Goal: Register for event/course

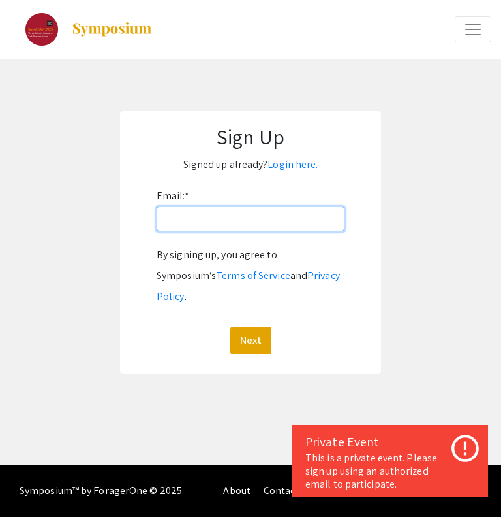
click at [189, 206] on input "Email: *" at bounding box center [251, 218] width 188 height 25
type input "[EMAIL_ADDRESS][PERSON_NAME][DOMAIN_NAME]"
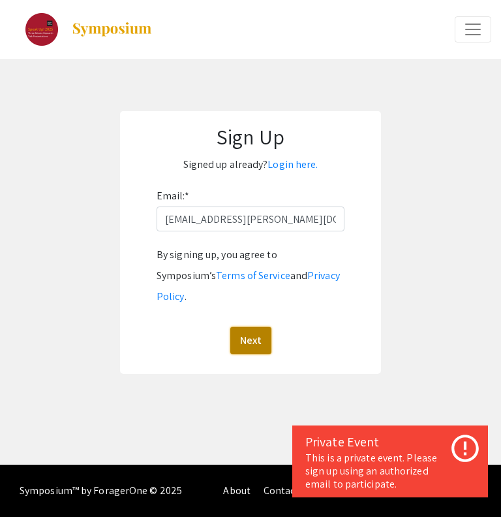
click at [251, 326] on button "Next" at bounding box center [251, 339] width 41 height 27
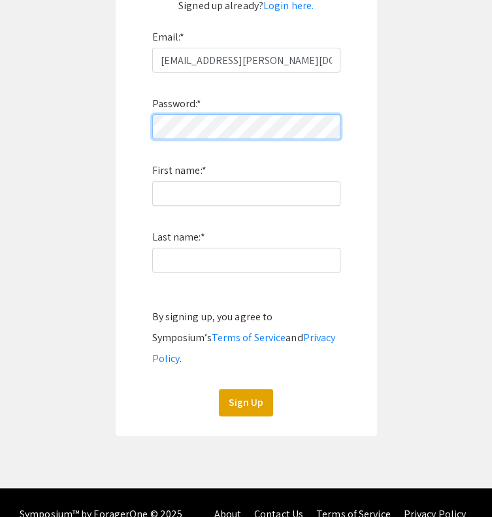
scroll to position [161, 0]
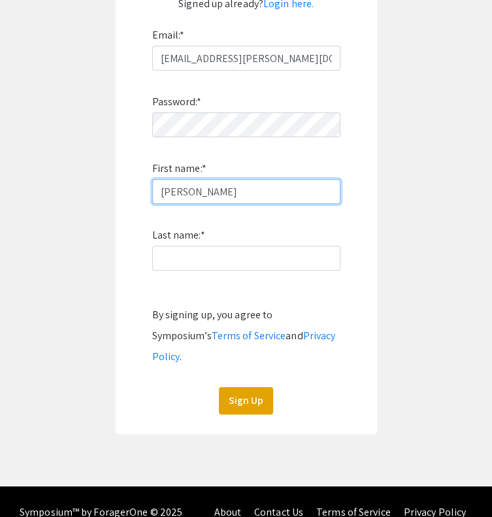
click at [190, 191] on input "[PERSON_NAME]" at bounding box center [246, 191] width 188 height 25
type input "[PERSON_NAME]"
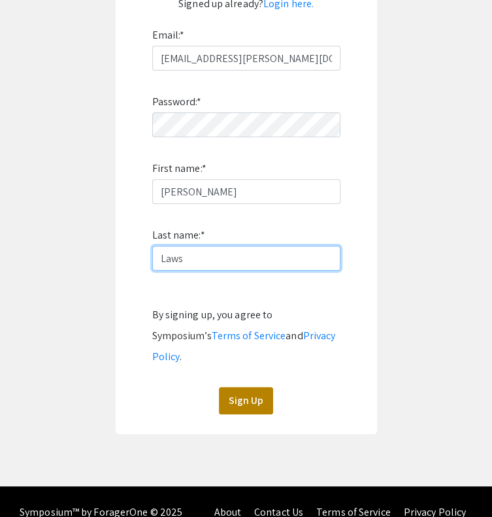
type input "Laws"
click at [249, 387] on button "Sign Up" at bounding box center [246, 400] width 54 height 27
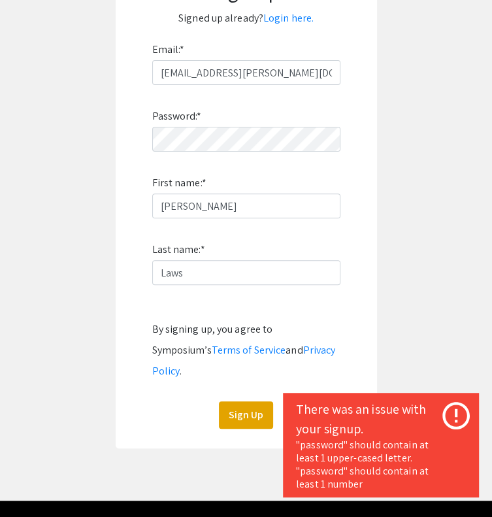
scroll to position [145, 0]
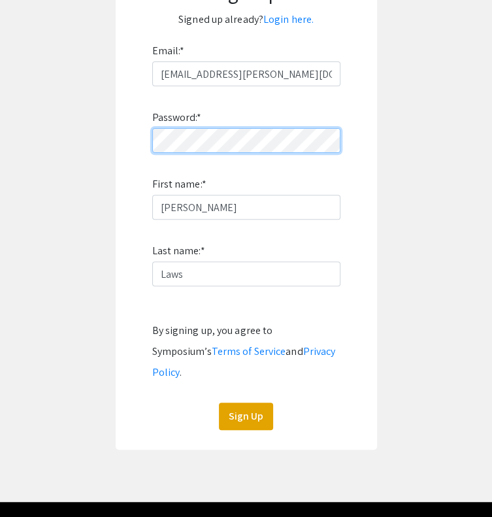
click button "Sign Up" at bounding box center [246, 415] width 54 height 27
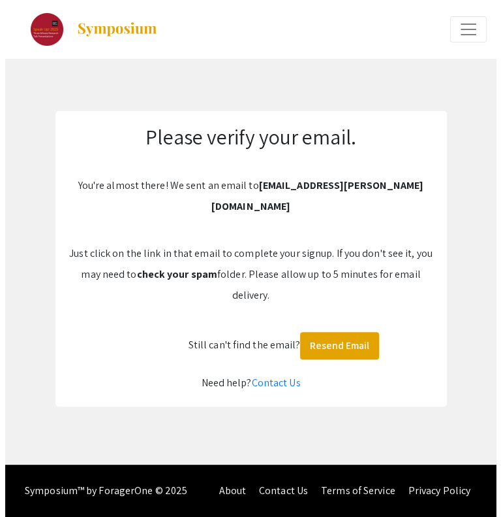
scroll to position [0, 0]
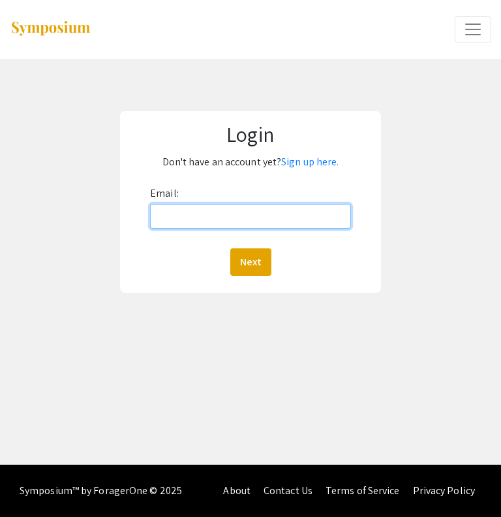
click at [210, 223] on input "Email:" at bounding box center [250, 216] width 201 height 25
type input "[EMAIL_ADDRESS][PERSON_NAME][DOMAIN_NAME]"
click at [231, 248] on button "Next" at bounding box center [251, 261] width 41 height 27
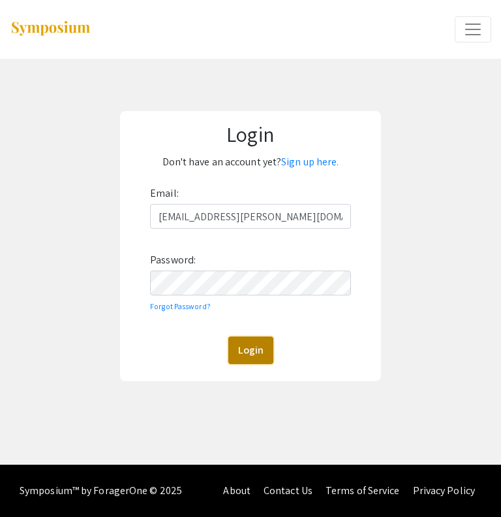
click at [244, 349] on button "Login" at bounding box center [251, 349] width 45 height 27
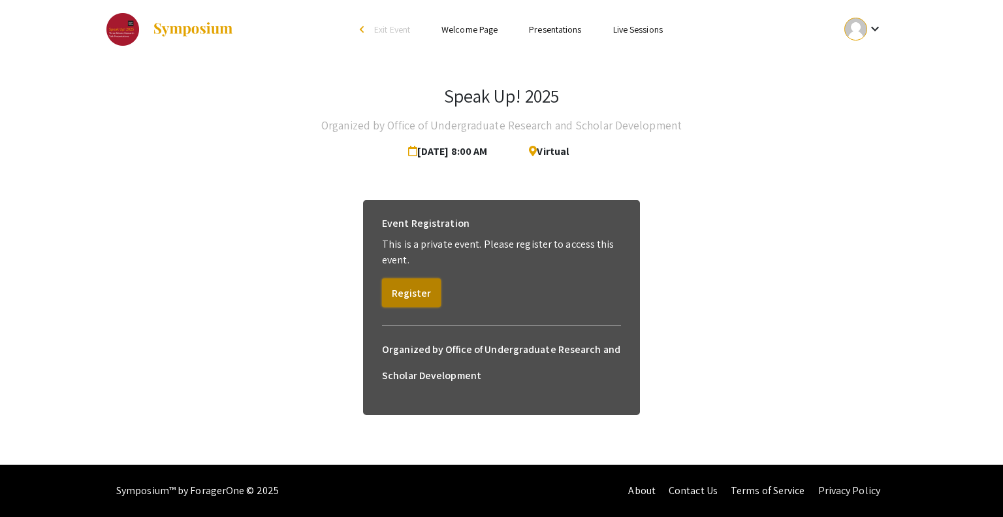
click at [402, 285] on button "Register" at bounding box center [411, 292] width 59 height 29
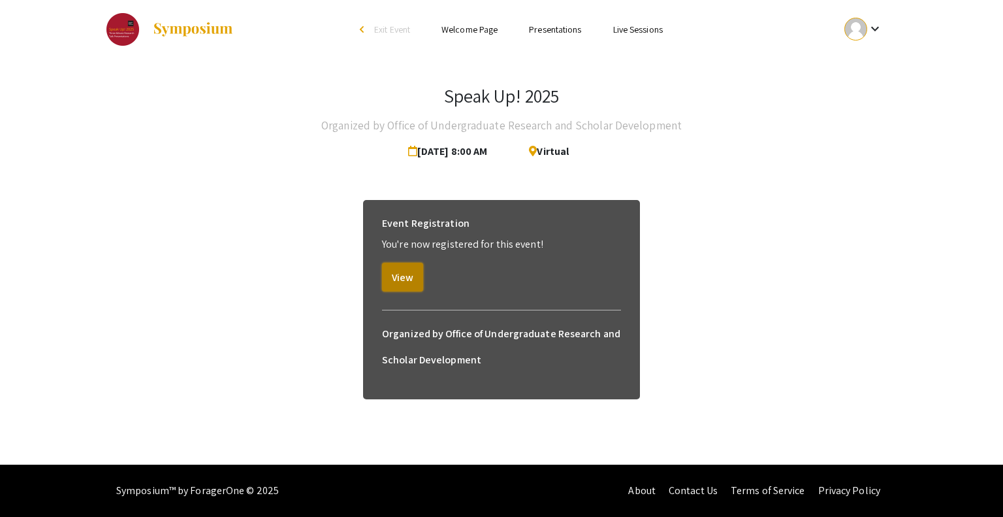
click at [402, 273] on button "View" at bounding box center [402, 276] width 41 height 29
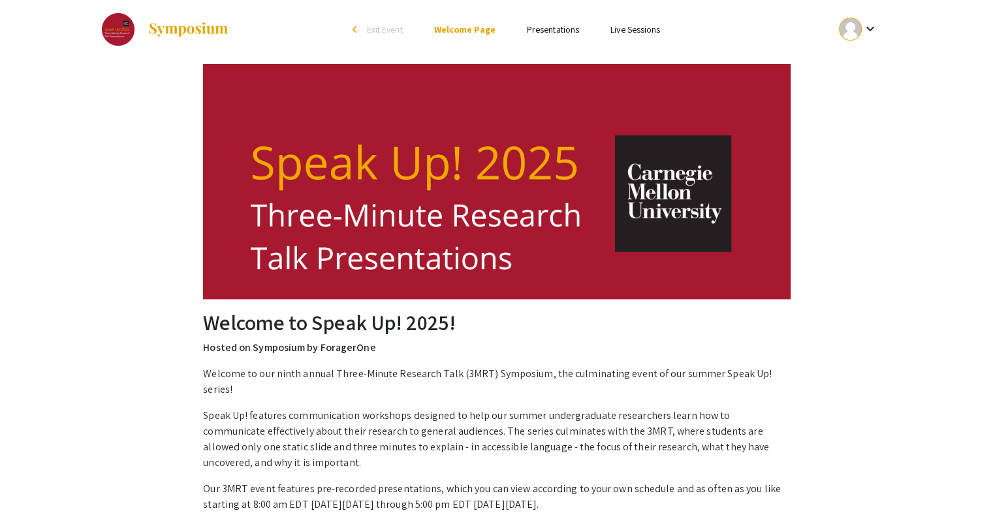
click at [376, 202] on img at bounding box center [497, 181] width 588 height 235
